Goal: Entertainment & Leisure: Consume media (video, audio)

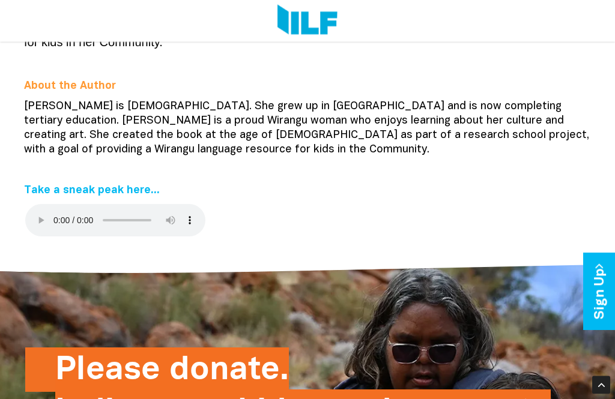
scroll to position [341, 0]
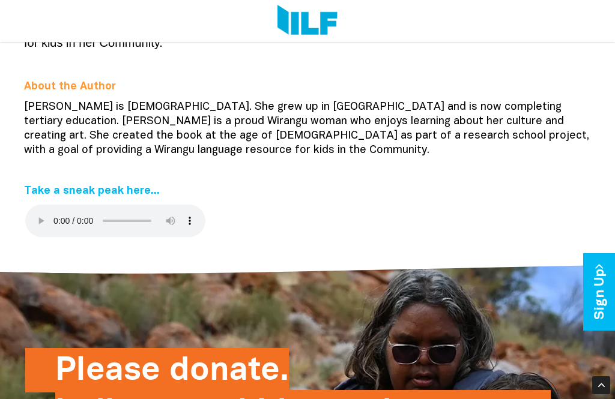
click at [35, 205] on audio at bounding box center [115, 221] width 180 height 32
click at [38, 309] on div "Please donate. Indigenous kids need access to books in First Languages. Your do…" at bounding box center [307, 384] width 564 height 262
click at [43, 205] on audio at bounding box center [115, 221] width 180 height 32
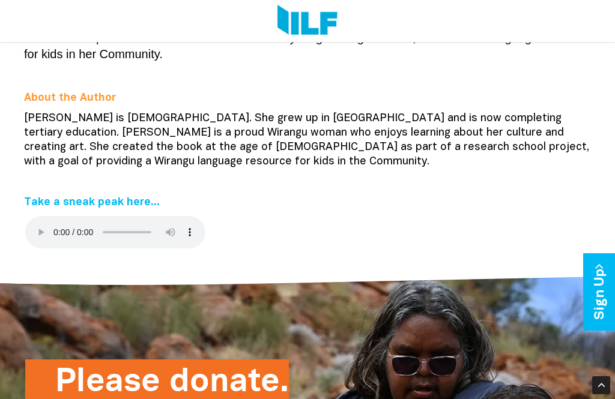
scroll to position [325, 0]
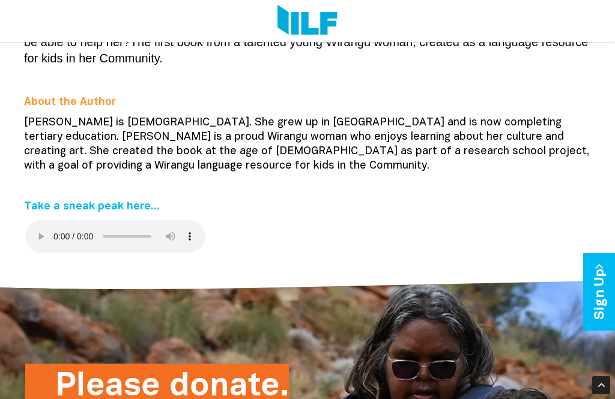
click at [33, 220] on audio at bounding box center [115, 236] width 180 height 32
click at [37, 220] on audio at bounding box center [115, 236] width 180 height 32
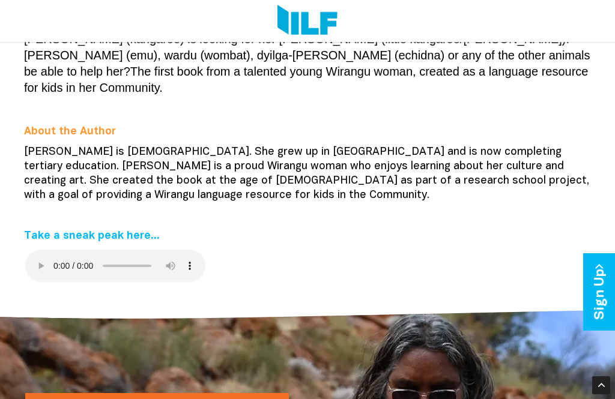
scroll to position [304, 0]
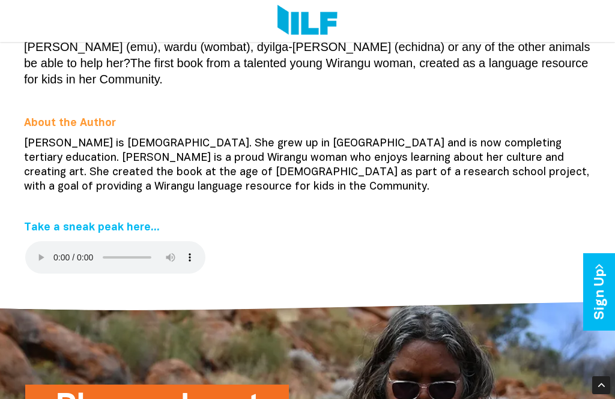
click at [136, 252] on div "[PERSON_NAME] (kangaroo) is looking for her [PERSON_NAME] (little kangaroo/[PER…" at bounding box center [307, 151] width 582 height 275
click at [32, 241] on audio at bounding box center [115, 257] width 180 height 32
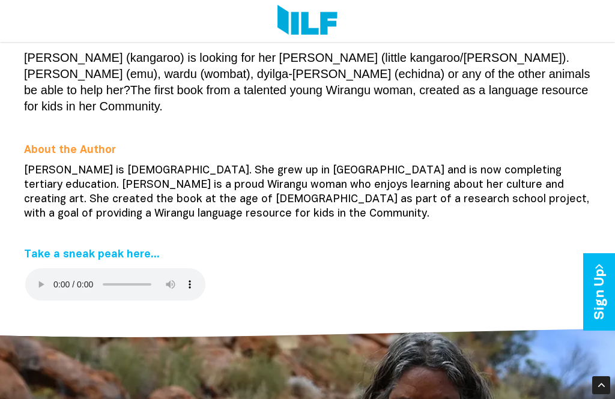
scroll to position [274, 0]
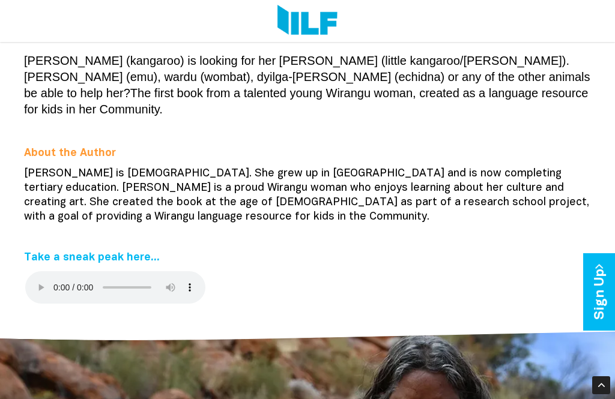
click at [35, 271] on audio at bounding box center [115, 287] width 180 height 32
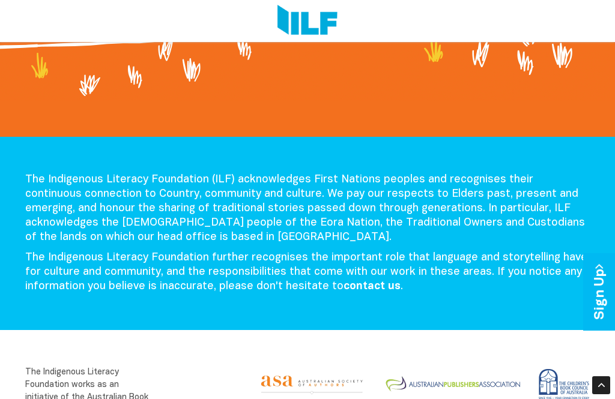
scroll to position [1247, 0]
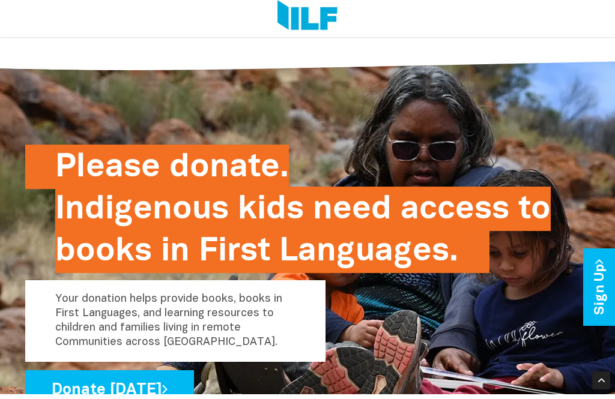
scroll to position [544, 0]
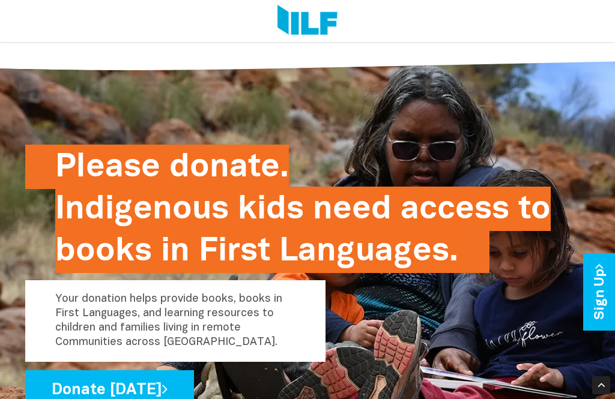
click at [140, 200] on h2 "Please donate. Indigenous kids need access to books in First Languages." at bounding box center [302, 209] width 495 height 128
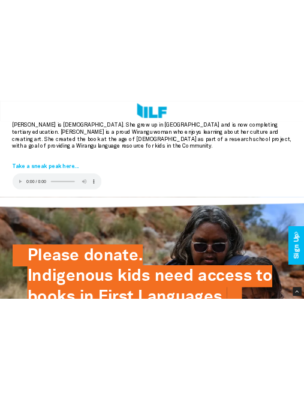
scroll to position [458, 0]
